Goal: Task Accomplishment & Management: Complete application form

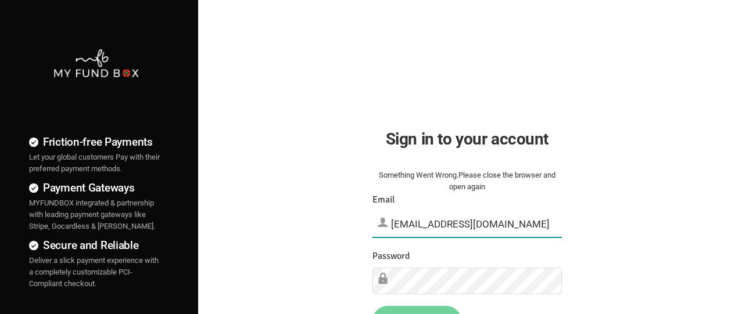
type input "[EMAIL_ADDRESS][DOMAIN_NAME]"
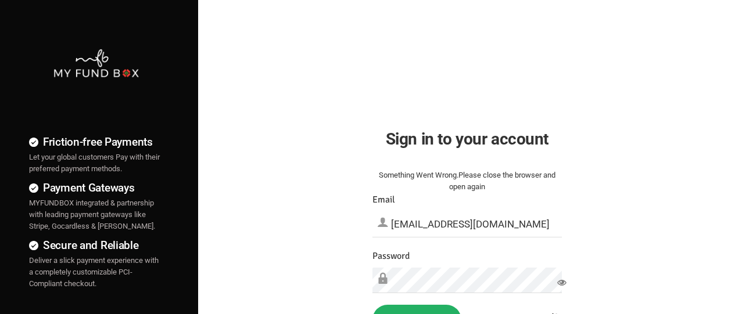
click at [416, 310] on button "Sign in" at bounding box center [416, 320] width 89 height 30
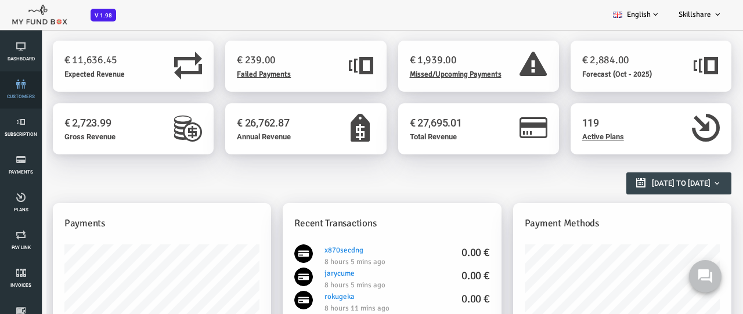
click at [21, 90] on link "customers" at bounding box center [20, 89] width 35 height 37
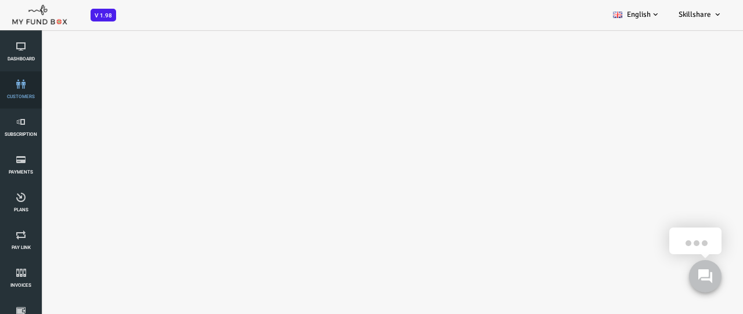
select select "100"
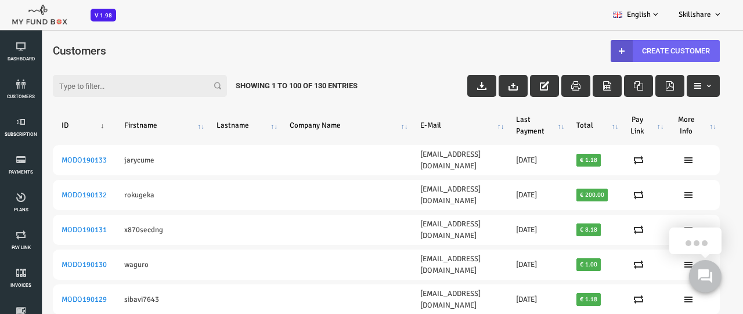
click at [634, 51] on link "Create Customer" at bounding box center [635, 51] width 109 height 22
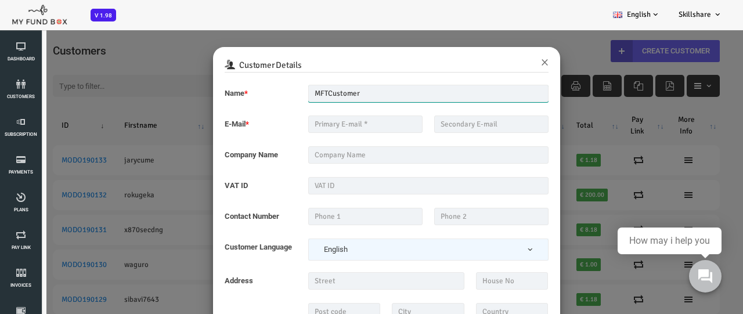
type input "MFTCustomer"
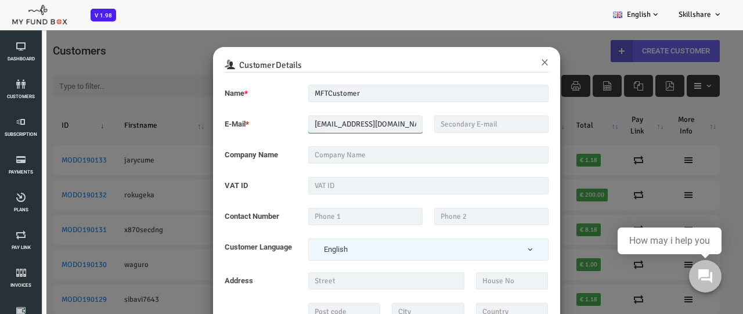
type input "MFT_Email5@gmail.com"
type input "MFT_TEST_Company"
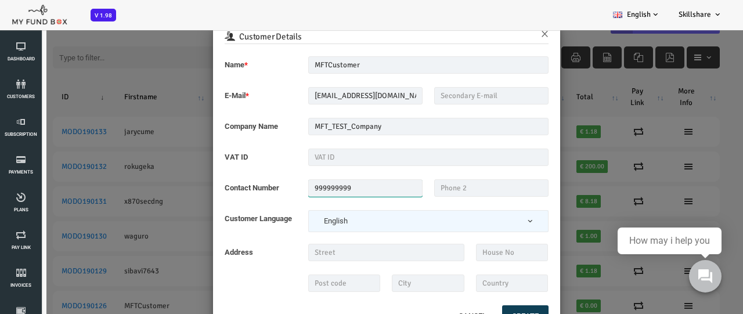
type input "999999999"
click at [494, 310] on button "Create" at bounding box center [496, 317] width 46 height 22
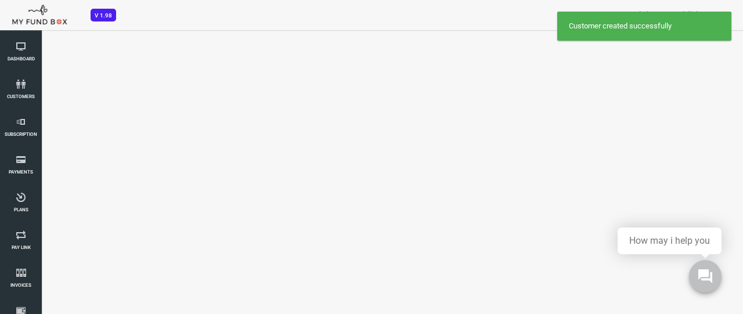
select select "100"
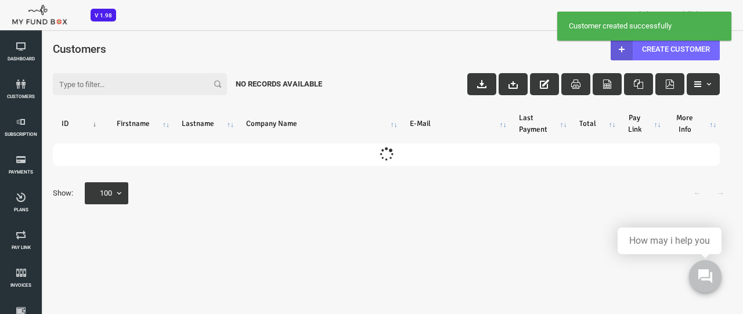
scroll to position [0, 0]
